Goal: Task Accomplishment & Management: Manage account settings

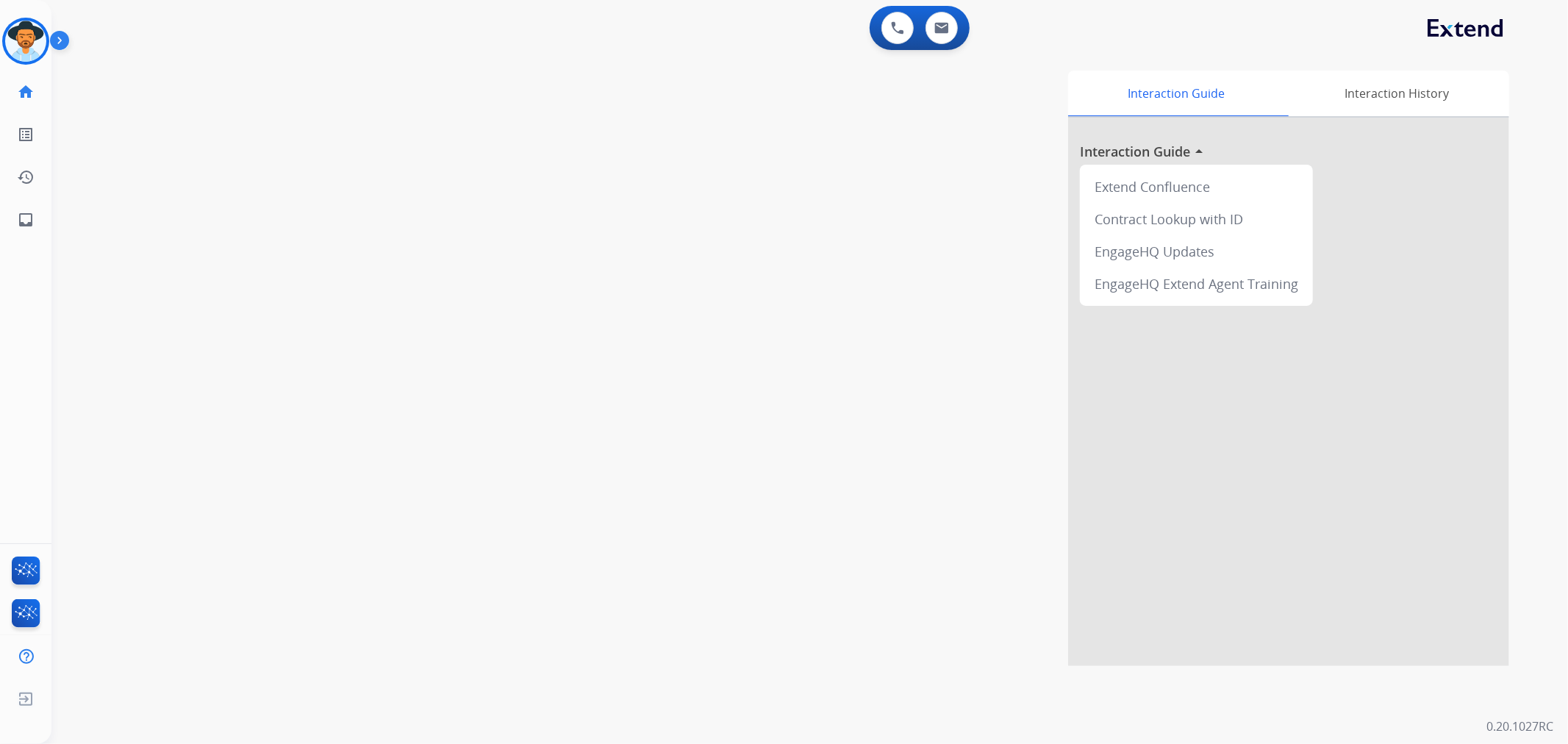
click at [52, 42] on img at bounding box center [62, 43] width 25 height 28
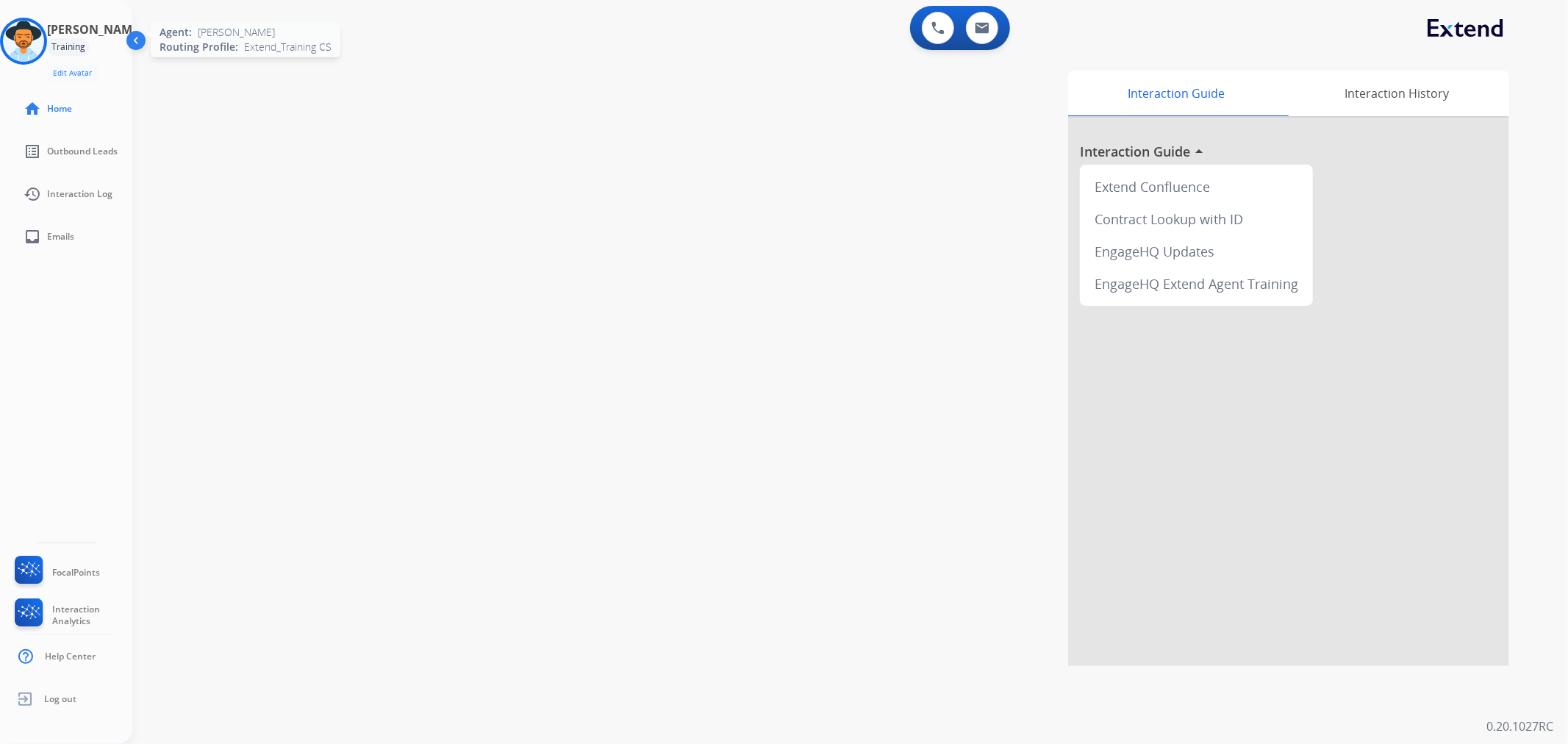
click at [44, 43] on img at bounding box center [24, 41] width 41 height 41
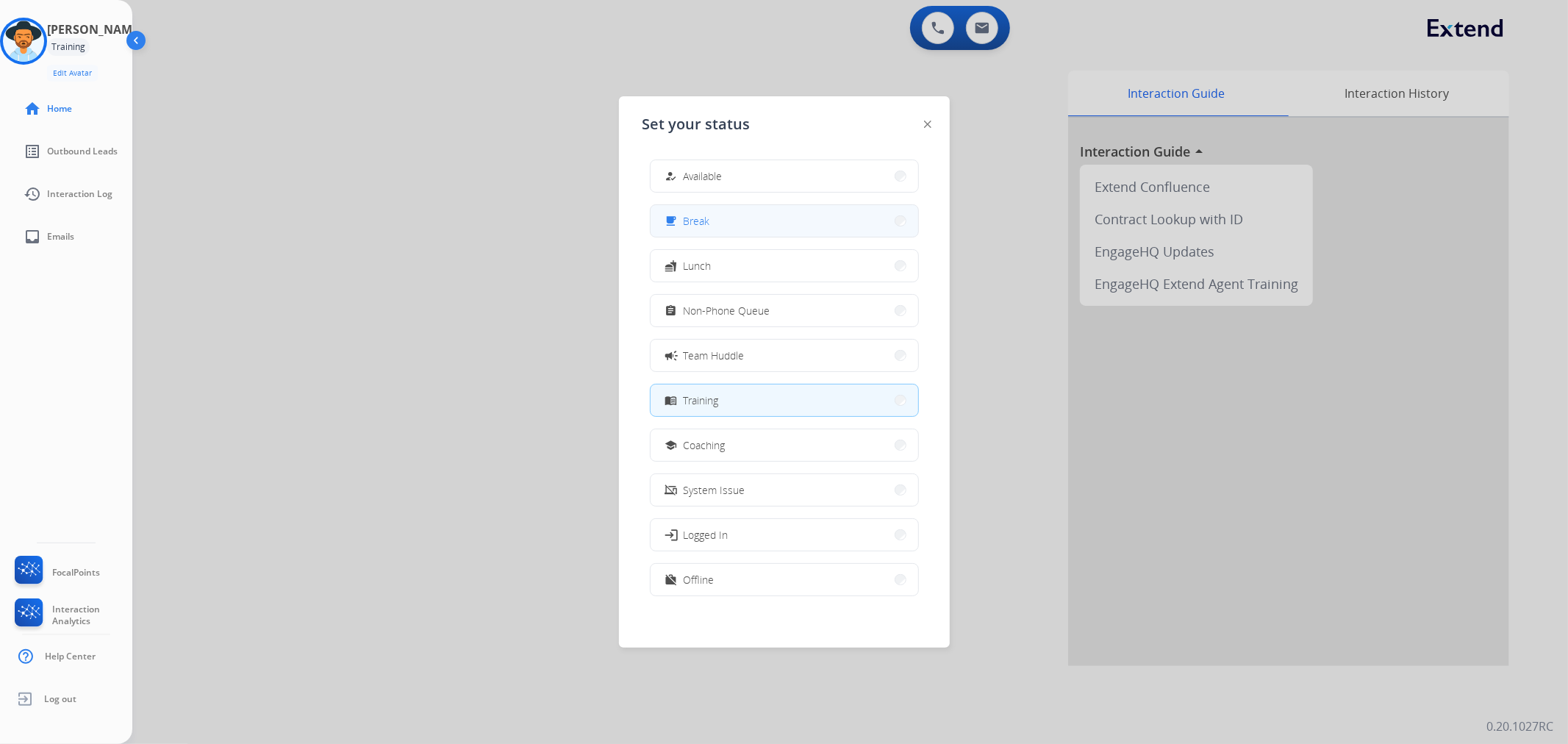
click at [678, 231] on button "free_breakfast Break" at bounding box center [784, 221] width 267 height 32
